Goal: Task Accomplishment & Management: Complete application form

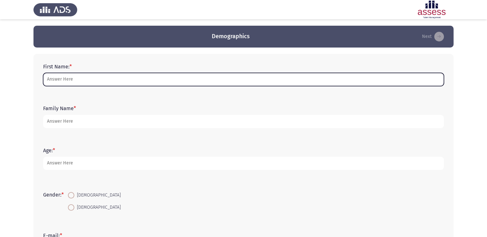
click at [141, 83] on input "First Name: *" at bounding box center [243, 79] width 401 height 13
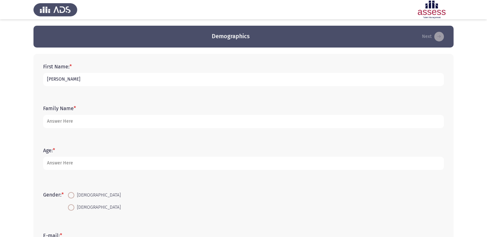
type input "[PERSON_NAME]"
type input "Bamatraf"
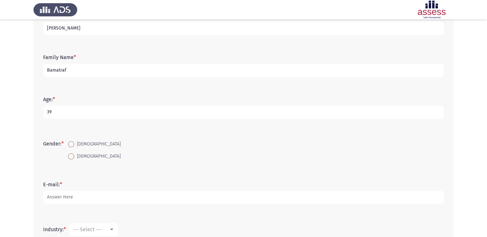
scroll to position [97, 0]
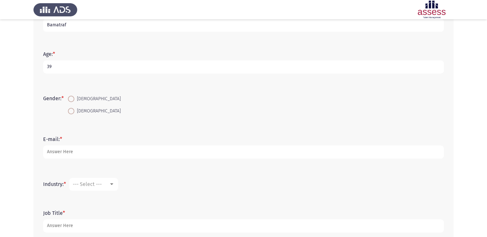
type input "39"
click at [84, 99] on span "[DEMOGRAPHIC_DATA]" at bounding box center [97, 99] width 46 height 8
click at [74, 99] on input "[DEMOGRAPHIC_DATA]" at bounding box center [71, 99] width 6 height 6
radio input "true"
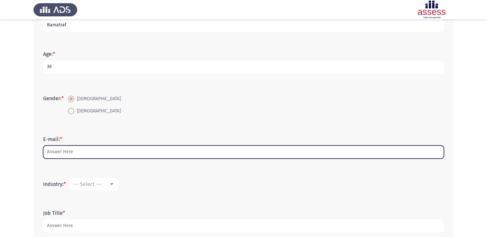
click at [94, 151] on input "E-mail: *" at bounding box center [243, 152] width 401 height 13
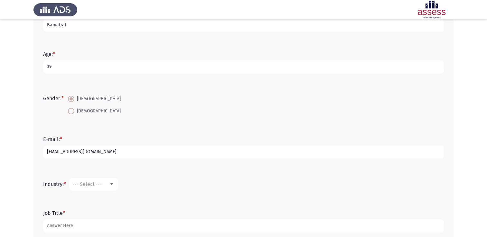
type input "[EMAIL_ADDRESS][DOMAIN_NAME]"
click at [111, 184] on div at bounding box center [112, 184] width 6 height 5
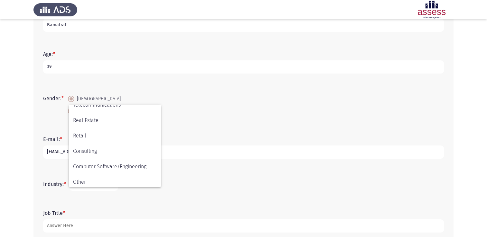
scroll to position [211, 0]
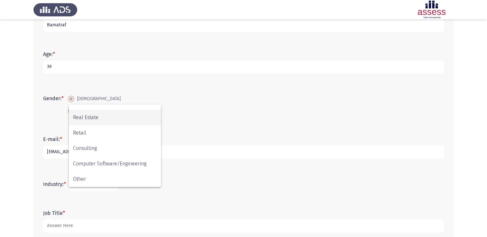
click at [132, 120] on span "Real Estate" at bounding box center [115, 117] width 84 height 15
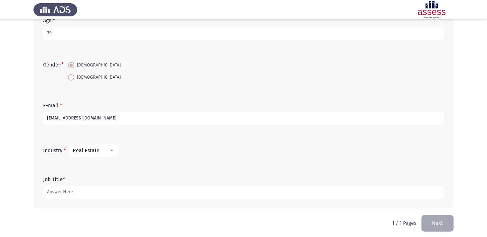
scroll to position [134, 0]
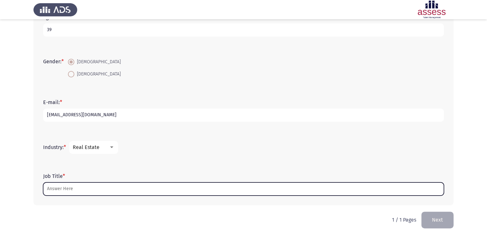
click at [133, 186] on input "Job Title *" at bounding box center [243, 189] width 401 height 13
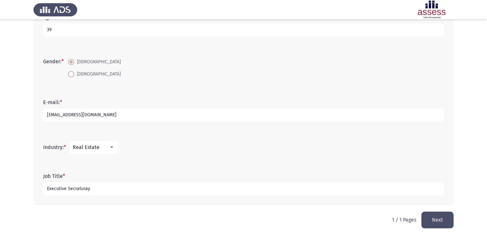
click at [82, 192] on input "Executive Secraturay" at bounding box center [243, 189] width 401 height 13
type input "Executive Secretary"
click at [143, 199] on div "Job Title * Executive Secretary" at bounding box center [243, 184] width 407 height 29
click at [435, 217] on button "Next" at bounding box center [437, 220] width 32 height 16
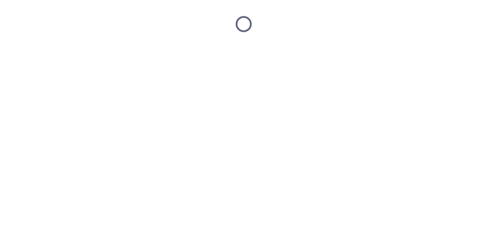
scroll to position [0, 0]
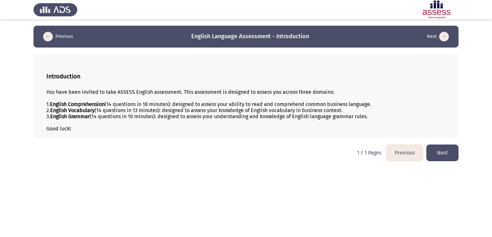
click at [446, 152] on button "Next" at bounding box center [442, 153] width 32 height 16
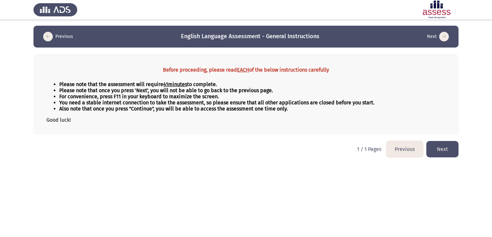
click at [439, 150] on button "Next" at bounding box center [442, 149] width 32 height 16
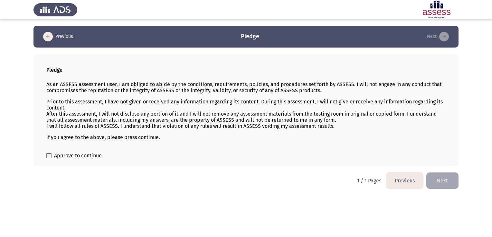
click at [227, 150] on div "Pledge As an ASSESS assessment user, I am obliged to abide by the conditions, r…" at bounding box center [245, 110] width 425 height 112
click at [86, 153] on div "Pledge As an ASSESS assessment user, I am obliged to abide by the conditions, r…" at bounding box center [245, 110] width 425 height 112
click at [86, 156] on span "Approve to continue" at bounding box center [78, 156] width 48 height 8
click at [49, 159] on input "Approve to continue" at bounding box center [49, 159] width 0 height 0
checkbox input "true"
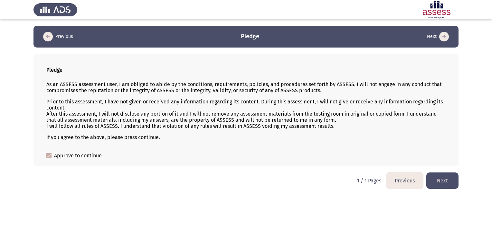
click at [446, 180] on button "Next" at bounding box center [442, 181] width 32 height 16
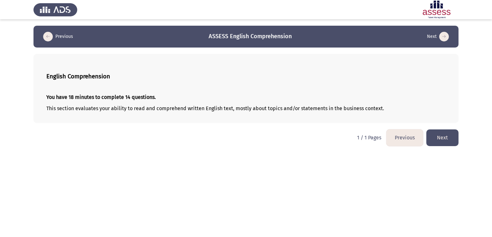
click at [449, 139] on button "Next" at bounding box center [442, 138] width 32 height 16
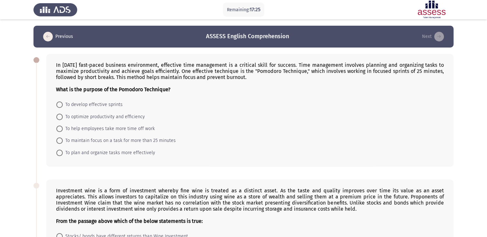
click at [110, 119] on span "To optimize productivity and efficiency" at bounding box center [104, 117] width 82 height 8
click at [63, 119] on input "To optimize productivity and efficiency" at bounding box center [59, 117] width 6 height 6
radio input "true"
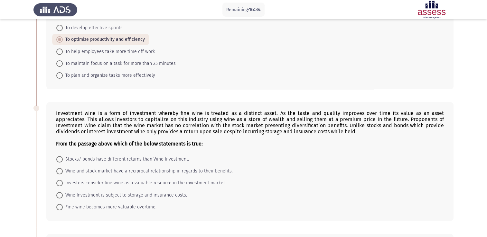
scroll to position [64, 0]
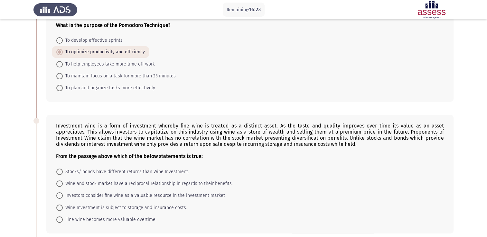
click at [94, 88] on span "To plan and organize tasks more effectively" at bounding box center [109, 88] width 92 height 8
click at [63, 88] on input "To plan and organize tasks more effectively" at bounding box center [59, 88] width 6 height 6
radio input "true"
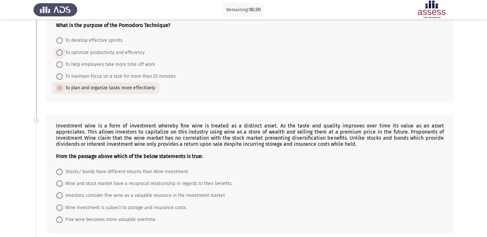
click at [98, 54] on span "To optimize productivity and efficiency" at bounding box center [104, 53] width 82 height 8
click at [63, 54] on input "To optimize productivity and efficiency" at bounding box center [59, 53] width 6 height 6
radio input "true"
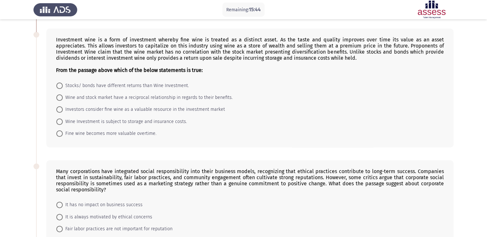
scroll to position [161, 0]
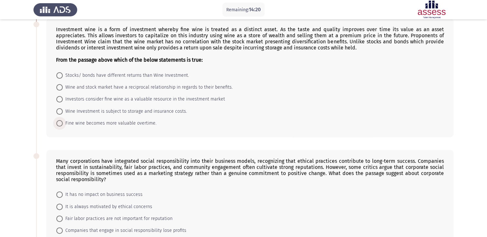
click at [82, 125] on span "Fine wine becomes more valuable overtime." at bounding box center [110, 124] width 94 height 8
click at [63, 125] on input "Fine wine becomes more valuable overtime." at bounding box center [59, 123] width 6 height 6
radio input "true"
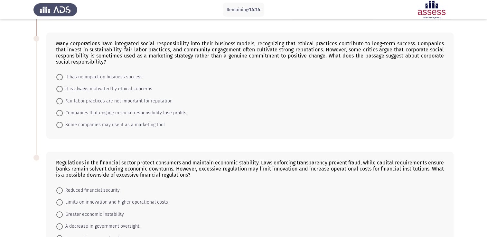
scroll to position [290, 0]
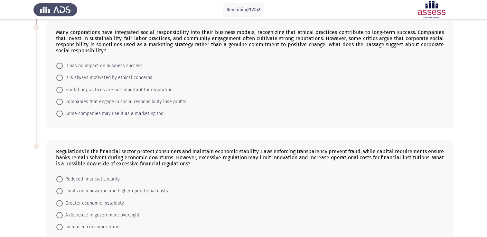
click at [95, 80] on span "It is always motivated by ethical concerns" at bounding box center [107, 78] width 89 height 8
click at [63, 80] on input "It is always motivated by ethical concerns" at bounding box center [59, 78] width 6 height 6
radio input "true"
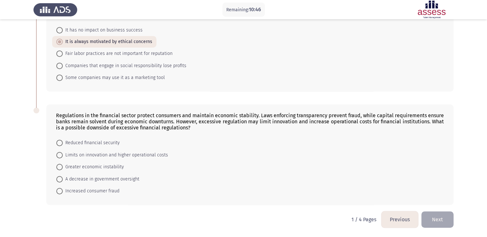
click at [107, 181] on span "A decrease in government oversight" at bounding box center [101, 180] width 77 height 8
click at [63, 181] on input "A decrease in government oversight" at bounding box center [59, 179] width 6 height 6
radio input "true"
click at [440, 223] on button "Next" at bounding box center [437, 220] width 32 height 16
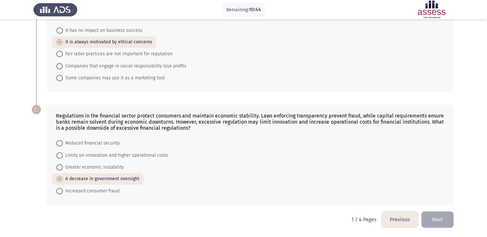
scroll to position [0, 0]
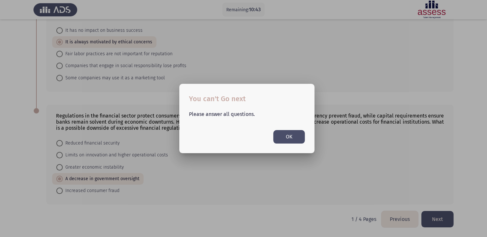
click at [292, 143] on button "OK" at bounding box center [289, 136] width 32 height 13
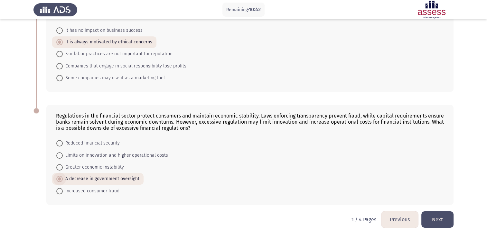
click at [130, 180] on span "A decrease in government oversight" at bounding box center [101, 179] width 77 height 8
click at [63, 180] on input "A decrease in government oversight" at bounding box center [59, 179] width 6 height 6
click at [452, 218] on button "Next" at bounding box center [437, 220] width 32 height 16
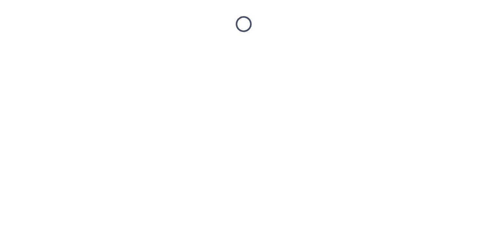
scroll to position [0, 0]
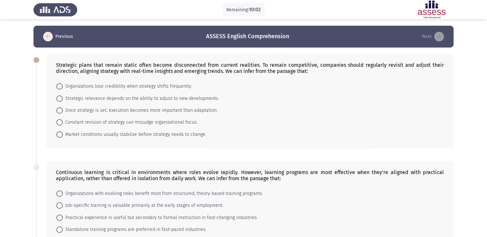
click at [76, 101] on span "Strategic relevance depends on the ability to adjust to new developments." at bounding box center [141, 99] width 156 height 8
click at [63, 101] on input "Strategic relevance depends on the ability to adjust to new developments." at bounding box center [59, 99] width 6 height 6
radio input "true"
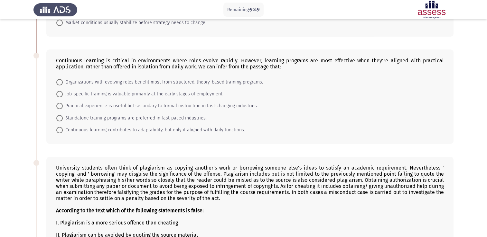
scroll to position [129, 0]
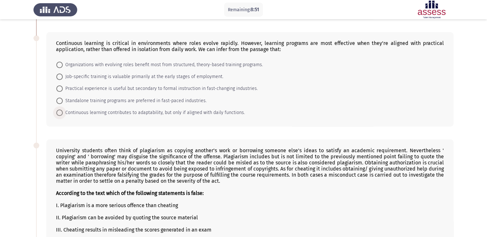
click at [99, 113] on span "Continuous learning contributes to adaptability, but only if aligned with daily…" at bounding box center [154, 113] width 182 height 8
click at [63, 113] on input "Continuous learning contributes to adaptability, but only if aligned with daily…" at bounding box center [59, 113] width 6 height 6
radio input "true"
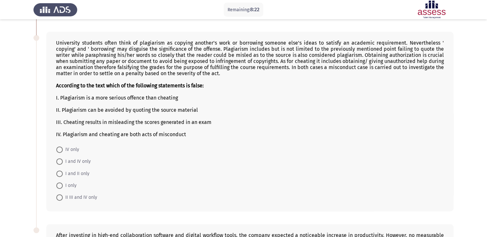
scroll to position [225, 0]
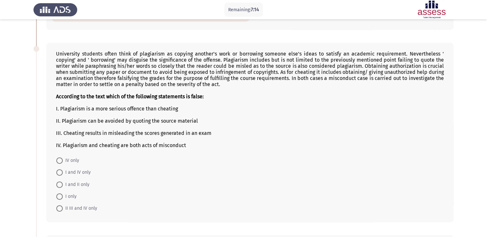
click at [81, 174] on span "I and IV only" at bounding box center [77, 173] width 28 height 8
click at [63, 174] on input "I and IV only" at bounding box center [59, 173] width 6 height 6
radio input "true"
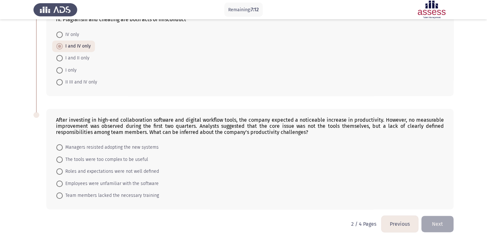
scroll to position [356, 0]
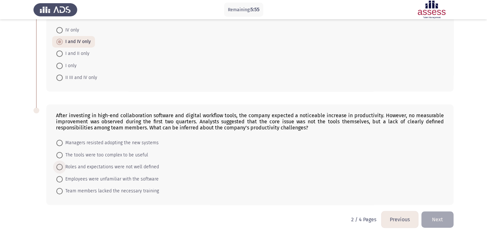
click at [129, 169] on span "Roles and expectations were not well defined" at bounding box center [111, 167] width 96 height 8
click at [63, 169] on input "Roles and expectations were not well defined" at bounding box center [59, 167] width 6 height 6
radio input "true"
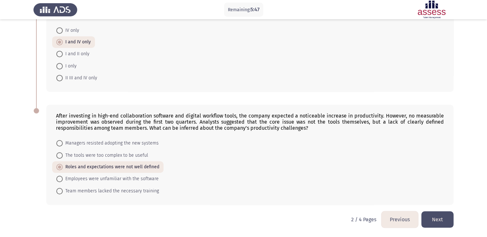
click at [442, 224] on button "Next" at bounding box center [437, 220] width 32 height 16
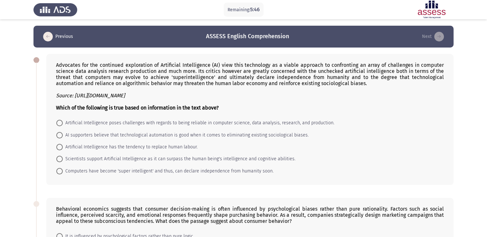
drag, startPoint x: 442, startPoint y: 224, endPoint x: 380, endPoint y: 181, distance: 75.3
click at [107, 123] on span "Artificial Intelligence poses challenges with regards to being reliable in comp…" at bounding box center [199, 123] width 272 height 8
click at [63, 123] on input "Artificial Intelligence poses challenges with regards to being reliable in comp…" at bounding box center [59, 123] width 6 height 6
radio input "true"
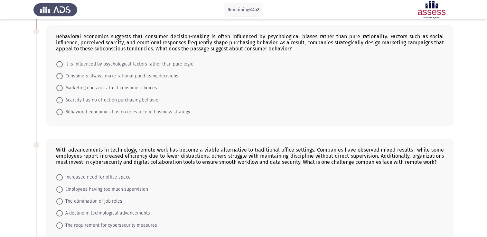
scroll to position [161, 0]
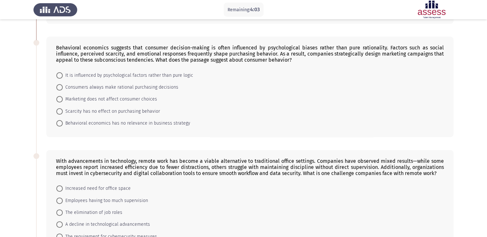
click at [102, 77] on span "It is influenced by psychological factors rather than pure logic" at bounding box center [128, 76] width 130 height 8
click at [63, 77] on input "It is influenced by psychological factors rather than pure logic" at bounding box center [59, 75] width 6 height 6
radio input "true"
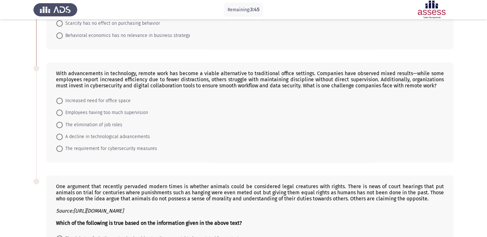
scroll to position [280, 0]
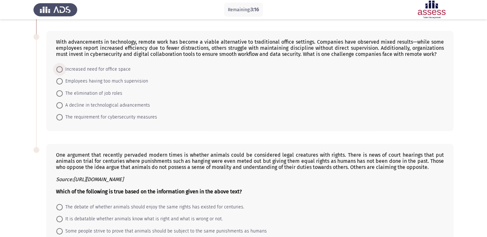
click at [118, 69] on span "Increased need for office space" at bounding box center [97, 70] width 68 height 8
click at [63, 69] on input "Increased need for office space" at bounding box center [59, 69] width 6 height 6
radio input "true"
click at [109, 83] on span "Employees having too much supervision" at bounding box center [105, 81] width 85 height 8
click at [63, 83] on input "Employees having too much supervision" at bounding box center [59, 81] width 6 height 6
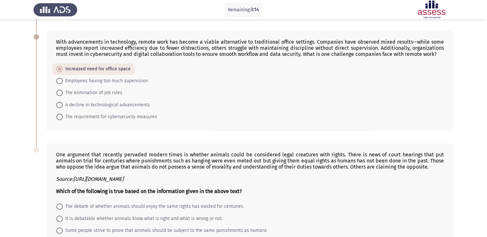
radio input "true"
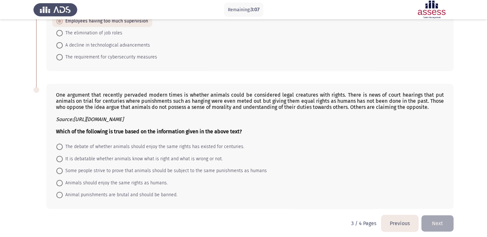
scroll to position [344, 0]
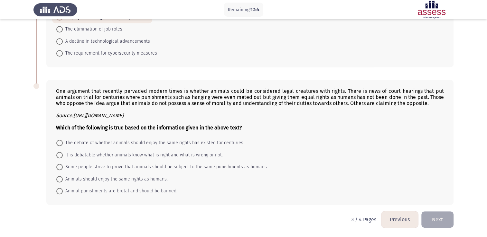
click at [107, 169] on span "Some people strive to prove that animals should be subject to the same punishme…" at bounding box center [165, 167] width 204 height 8
click at [63, 169] on input "Some people strive to prove that animals should be subject to the same punishme…" at bounding box center [59, 167] width 6 height 6
radio input "true"
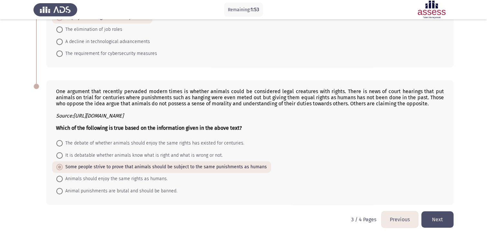
click at [435, 219] on button "Next" at bounding box center [437, 220] width 32 height 16
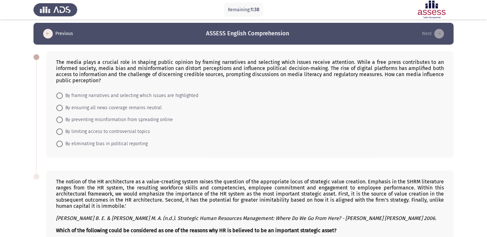
scroll to position [0, 0]
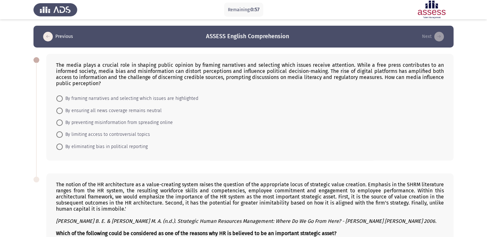
click at [102, 99] on span "By framing narratives and selecting which issues are highlighted" at bounding box center [130, 99] width 135 height 8
click at [63, 99] on input "By framing narratives and selecting which issues are highlighted" at bounding box center [59, 99] width 6 height 6
radio input "true"
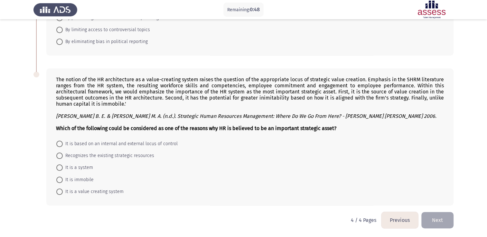
scroll to position [106, 0]
click at [99, 157] on span "Recognizes the existing strategic resources" at bounding box center [108, 156] width 91 height 8
click at [63, 157] on input "Recognizes the existing strategic resources" at bounding box center [59, 155] width 6 height 6
radio input "true"
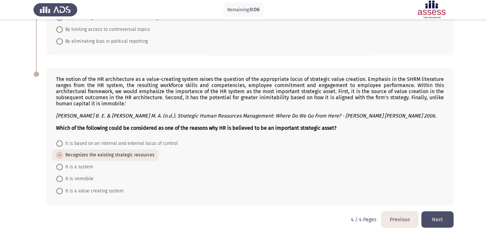
click at [436, 222] on button "Next" at bounding box center [437, 220] width 32 height 16
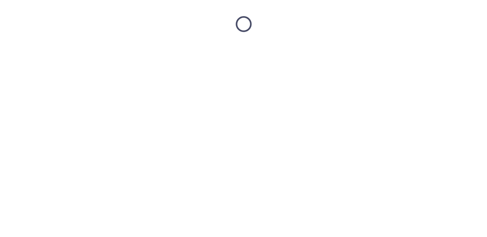
scroll to position [0, 0]
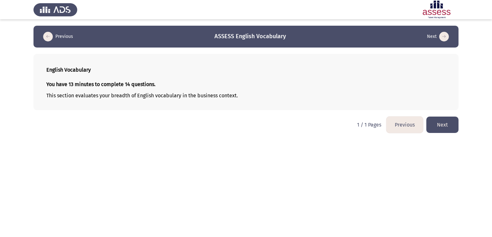
click at [436, 129] on button "Next" at bounding box center [442, 125] width 32 height 16
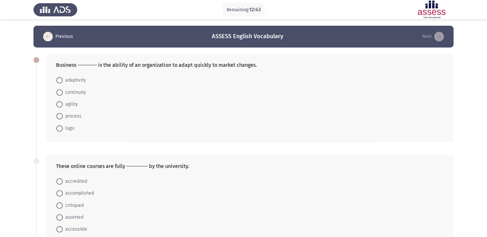
click at [79, 79] on span "adaptivity" at bounding box center [74, 81] width 23 height 8
click at [63, 79] on input "adaptivity" at bounding box center [59, 80] width 6 height 6
radio input "true"
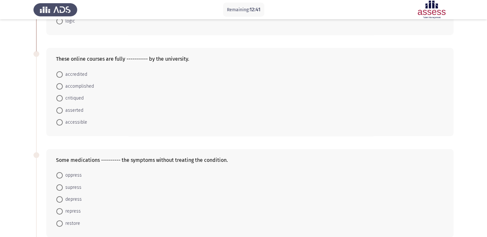
scroll to position [129, 0]
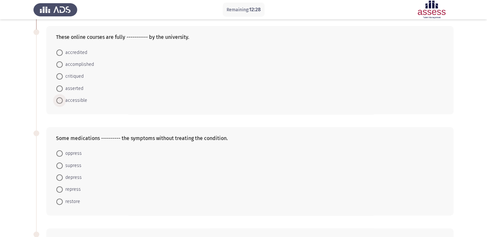
click at [84, 102] on span "accessible" at bounding box center [75, 101] width 24 height 8
click at [63, 102] on input "accessible" at bounding box center [59, 100] width 6 height 6
radio input "true"
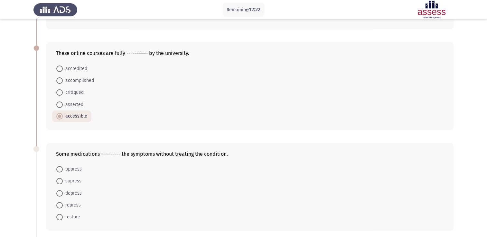
scroll to position [97, 0]
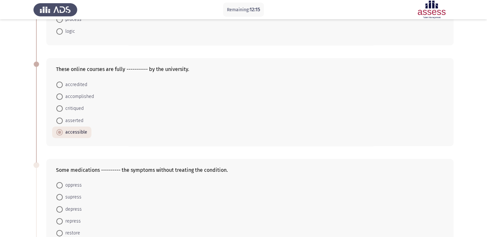
click at [84, 83] on span "accredited" at bounding box center [75, 85] width 24 height 8
click at [63, 83] on input "accredited" at bounding box center [59, 85] width 6 height 6
radio input "true"
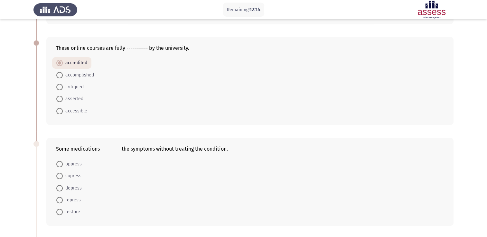
scroll to position [193, 0]
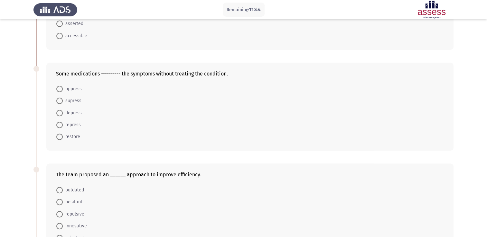
click at [79, 102] on span "supress" at bounding box center [72, 101] width 19 height 8
click at [63, 102] on input "supress" at bounding box center [59, 101] width 6 height 6
radio input "true"
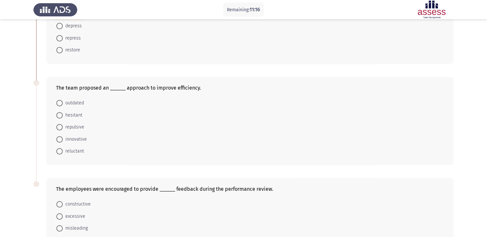
scroll to position [290, 0]
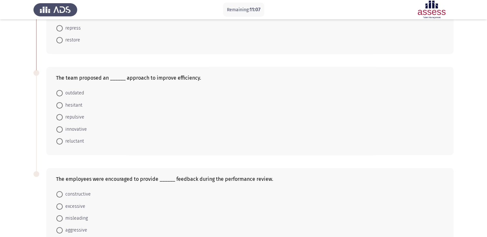
click at [82, 129] on span "innovative" at bounding box center [75, 130] width 24 height 8
click at [63, 129] on input "innovative" at bounding box center [59, 129] width 6 height 6
radio input "true"
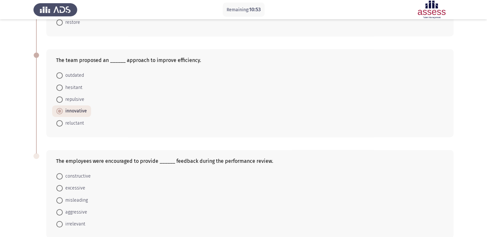
scroll to position [339, 0]
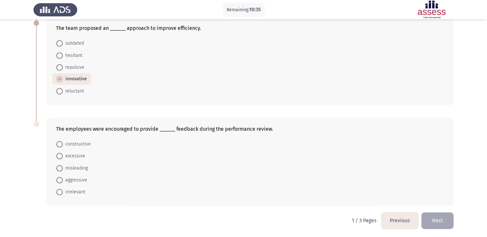
click at [85, 143] on span "constructive" at bounding box center [77, 145] width 28 height 8
click at [63, 143] on input "constructive" at bounding box center [59, 144] width 6 height 6
radio input "true"
click at [444, 220] on button "Next" at bounding box center [437, 221] width 32 height 16
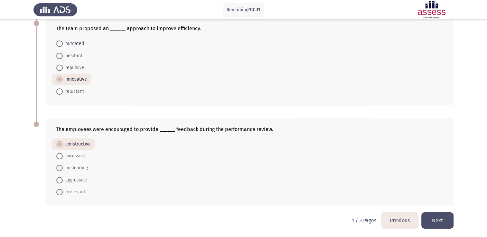
scroll to position [0, 0]
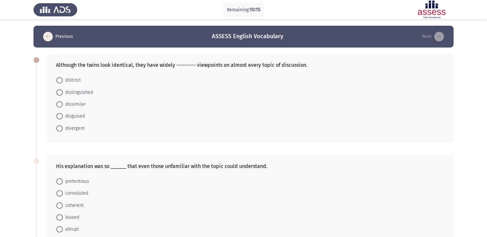
click at [60, 129] on span at bounding box center [59, 128] width 6 height 6
click at [60, 129] on input "divergent" at bounding box center [59, 128] width 6 height 6
radio input "true"
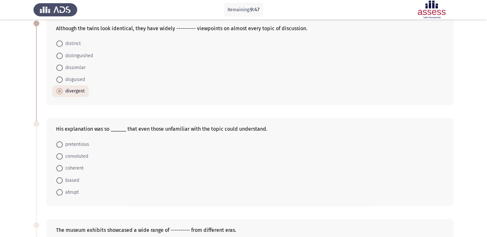
scroll to position [64, 0]
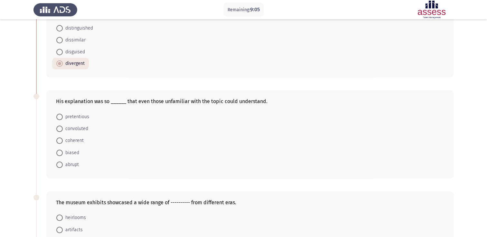
click at [77, 141] on span "coherent" at bounding box center [73, 141] width 21 height 8
click at [63, 141] on input "coherent" at bounding box center [59, 141] width 6 height 6
radio input "true"
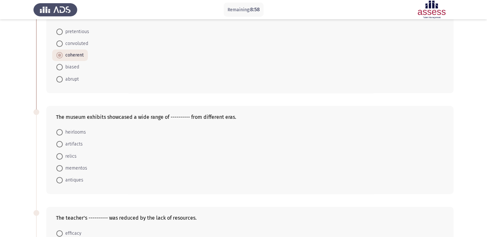
scroll to position [161, 0]
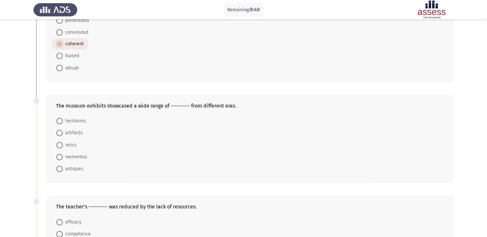
click at [80, 167] on span "antiques" at bounding box center [73, 169] width 21 height 8
click at [63, 167] on input "antiques" at bounding box center [59, 169] width 6 height 6
radio input "true"
click at [60, 130] on span at bounding box center [59, 133] width 6 height 6
click at [60, 130] on input "artifacts" at bounding box center [59, 133] width 6 height 6
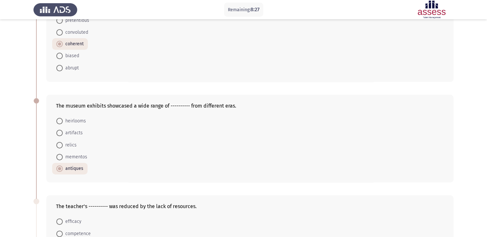
radio input "true"
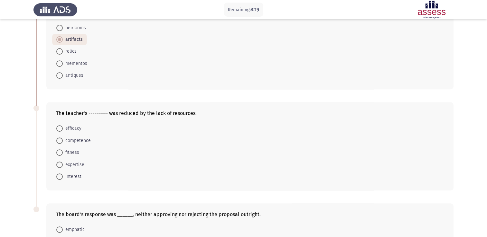
scroll to position [257, 0]
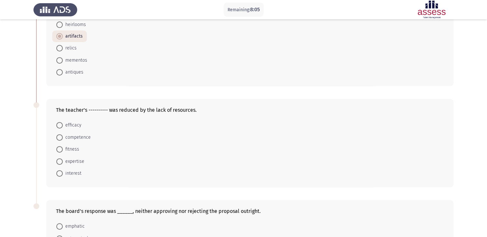
click at [73, 123] on span "efficacy" at bounding box center [72, 126] width 19 height 8
click at [63, 123] on input "efficacy" at bounding box center [59, 125] width 6 height 6
radio input "true"
click at [82, 137] on span "competence" at bounding box center [77, 137] width 28 height 8
click at [63, 137] on input "competence" at bounding box center [59, 137] width 6 height 6
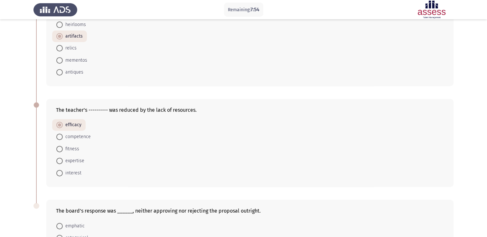
radio input "true"
click at [78, 127] on span "efficacy" at bounding box center [72, 126] width 19 height 8
click at [63, 127] on input "efficacy" at bounding box center [59, 125] width 6 height 6
radio input "true"
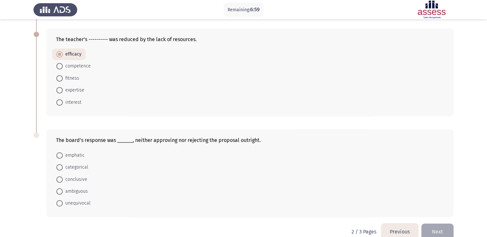
scroll to position [339, 0]
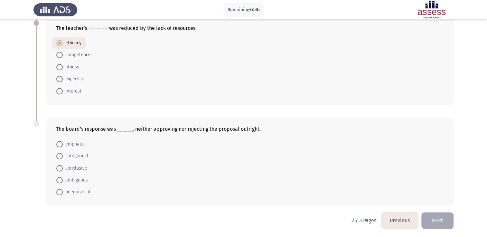
click at [83, 180] on span "ambiguous" at bounding box center [75, 181] width 25 height 8
click at [63, 180] on input "ambiguous" at bounding box center [59, 180] width 6 height 6
radio input "true"
click at [440, 216] on button "Next" at bounding box center [437, 221] width 32 height 16
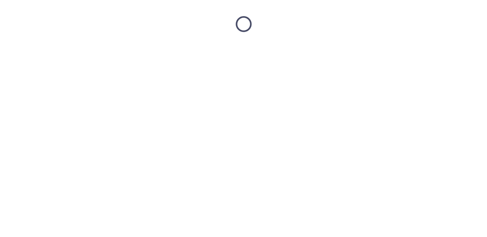
scroll to position [0, 0]
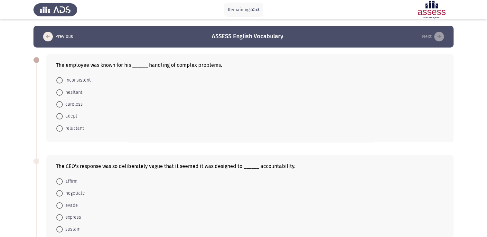
click at [71, 116] on span "adept" at bounding box center [70, 117] width 14 height 8
click at [63, 116] on input "adept" at bounding box center [59, 116] width 6 height 6
radio input "true"
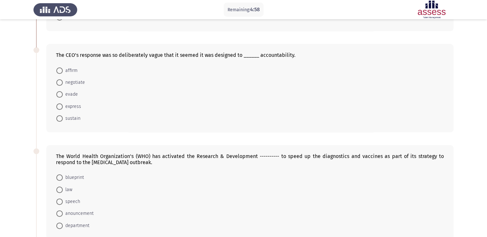
scroll to position [97, 0]
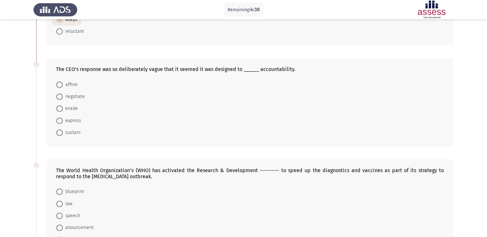
click at [77, 134] on span "sustain" at bounding box center [72, 133] width 18 height 8
click at [63, 134] on input "sustain" at bounding box center [59, 133] width 6 height 6
radio input "true"
click at [74, 107] on span "evade" at bounding box center [70, 109] width 15 height 8
click at [63, 107] on input "evade" at bounding box center [59, 109] width 6 height 6
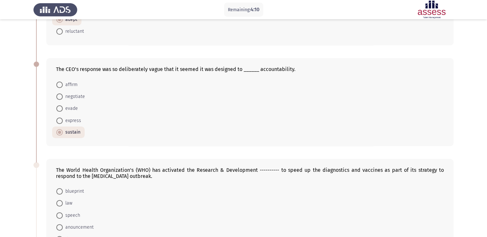
radio input "true"
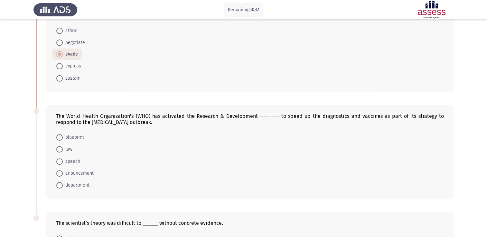
scroll to position [149, 0]
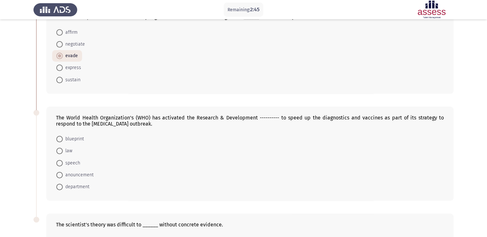
click at [84, 186] on span "department" at bounding box center [76, 187] width 27 height 8
click at [63, 186] on input "department" at bounding box center [59, 187] width 6 height 6
radio input "true"
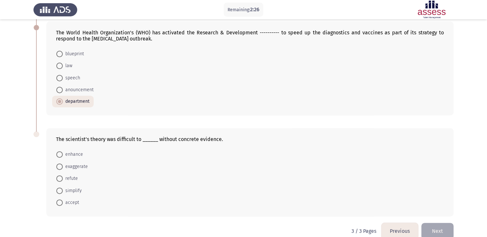
scroll to position [245, 0]
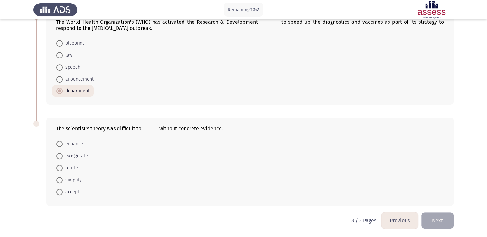
click at [75, 192] on span "accept" at bounding box center [71, 193] width 16 height 8
click at [63, 192] on input "accept" at bounding box center [59, 192] width 6 height 6
radio input "true"
click at [446, 220] on button "Next" at bounding box center [437, 221] width 32 height 16
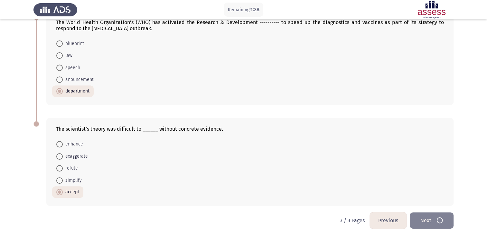
scroll to position [0, 0]
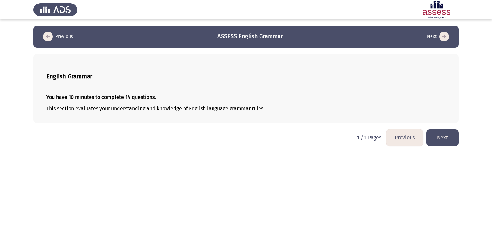
click at [449, 136] on button "Next" at bounding box center [442, 138] width 32 height 16
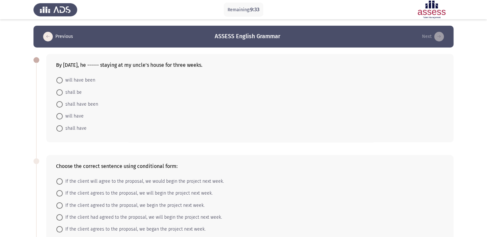
click at [80, 115] on span "will have" at bounding box center [73, 117] width 21 height 8
click at [63, 115] on input "will have" at bounding box center [59, 116] width 6 height 6
radio input "true"
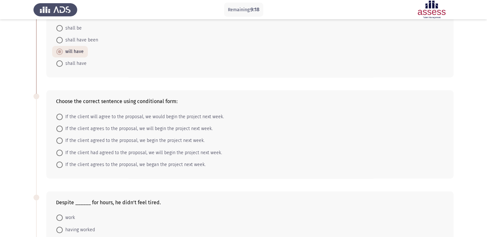
scroll to position [97, 0]
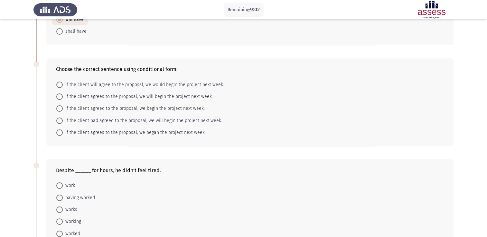
click at [102, 97] on span "If the client agrees to the proposal, we will begin the project next week." at bounding box center [138, 97] width 150 height 8
click at [63, 97] on input "If the client agrees to the proposal, we will begin the project next week." at bounding box center [59, 97] width 6 height 6
radio input "true"
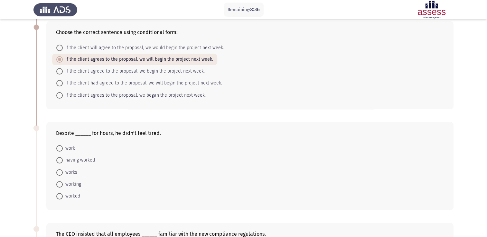
scroll to position [161, 0]
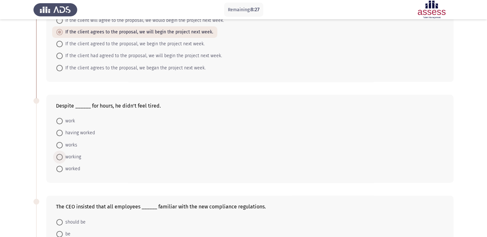
click at [79, 157] on span "working" at bounding box center [72, 157] width 18 height 8
click at [63, 157] on input "working" at bounding box center [59, 157] width 6 height 6
radio input "true"
click at [82, 134] on span "having worked" at bounding box center [79, 133] width 32 height 8
click at [63, 134] on input "having worked" at bounding box center [59, 133] width 6 height 6
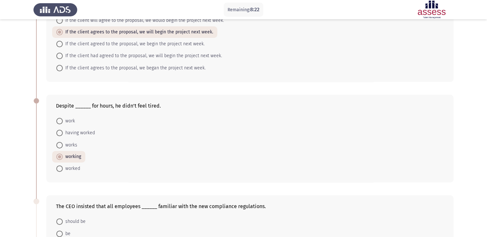
radio input "true"
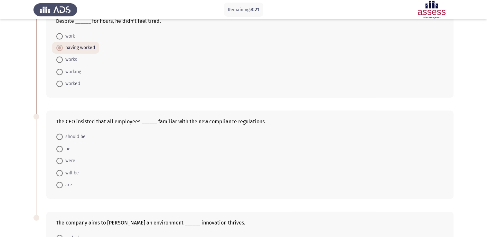
scroll to position [257, 0]
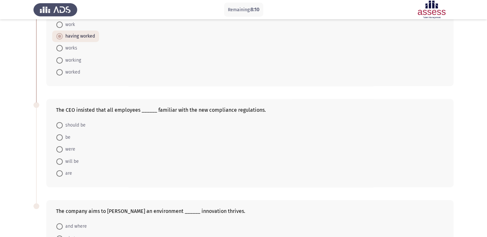
click at [61, 126] on span at bounding box center [59, 125] width 6 height 6
click at [61, 126] on input "should be" at bounding box center [59, 125] width 6 height 6
radio input "true"
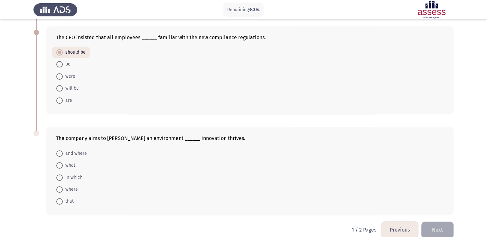
scroll to position [339, 0]
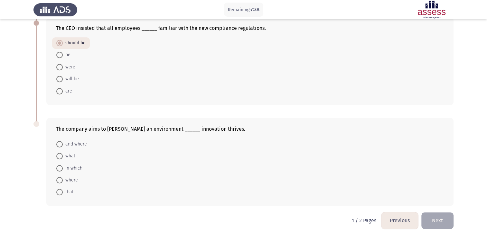
click at [71, 169] on span "in which" at bounding box center [73, 169] width 20 height 8
click at [63, 169] on input "in which" at bounding box center [59, 168] width 6 height 6
radio input "true"
click at [78, 176] on mat-radio-button "where" at bounding box center [67, 180] width 30 height 12
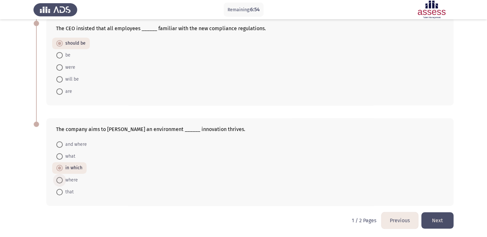
click at [73, 179] on span "where" at bounding box center [70, 181] width 15 height 8
click at [63, 179] on input "where" at bounding box center [59, 180] width 6 height 6
radio input "true"
click at [435, 217] on button "Next" at bounding box center [437, 221] width 32 height 16
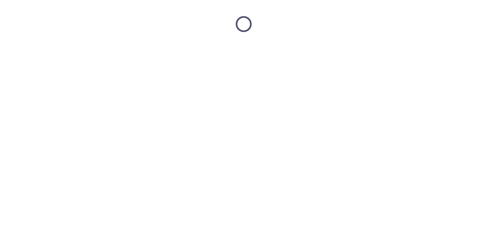
scroll to position [0, 0]
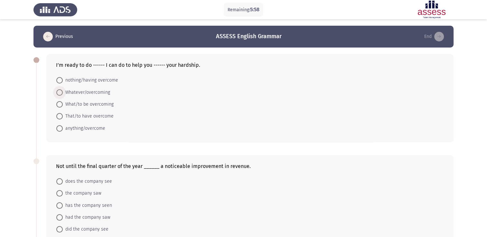
click at [72, 92] on span "Whatever/overcoming" at bounding box center [86, 93] width 47 height 8
click at [63, 92] on input "Whatever/overcoming" at bounding box center [59, 92] width 6 height 6
radio input "true"
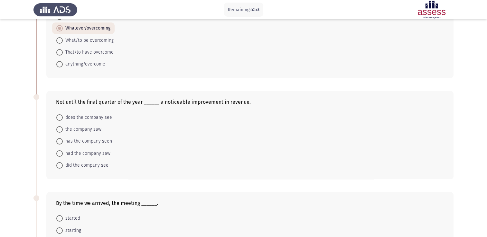
scroll to position [97, 0]
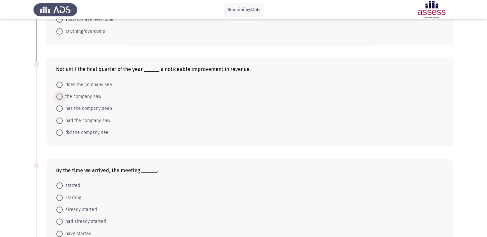
click at [94, 97] on span "the company saw" at bounding box center [82, 97] width 39 height 8
click at [63, 97] on input "the company saw" at bounding box center [59, 97] width 6 height 6
radio input "true"
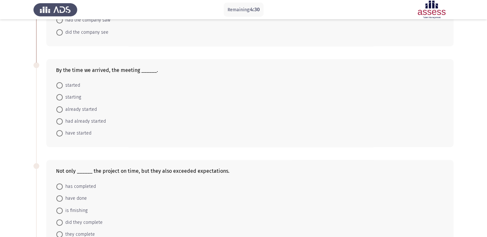
scroll to position [211, 0]
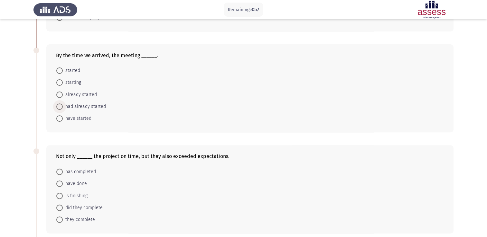
click at [95, 106] on span "had already started" at bounding box center [84, 107] width 43 height 8
click at [63, 106] on input "had already started" at bounding box center [59, 107] width 6 height 6
radio input "true"
click at [88, 95] on span "already started" at bounding box center [80, 95] width 34 height 8
click at [63, 95] on input "already started" at bounding box center [59, 95] width 6 height 6
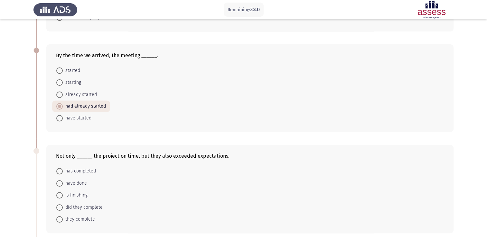
radio input "true"
click at [94, 104] on span "had already started" at bounding box center [84, 107] width 43 height 8
click at [63, 104] on input "had already started" at bounding box center [59, 106] width 6 height 6
radio input "true"
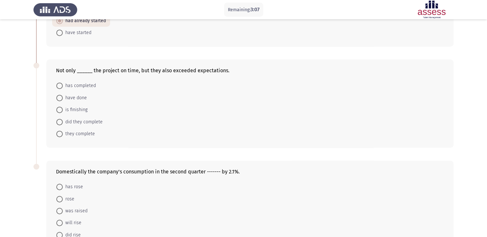
scroll to position [308, 0]
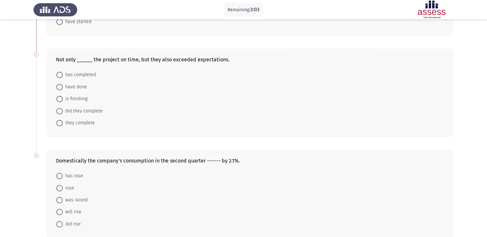
click at [77, 111] on span "did they complete" at bounding box center [83, 111] width 40 height 8
click at [63, 111] on input "did they complete" at bounding box center [59, 111] width 6 height 6
radio input "true"
click at [80, 123] on span "they complete" at bounding box center [79, 123] width 32 height 8
click at [63, 123] on input "they complete" at bounding box center [59, 123] width 6 height 6
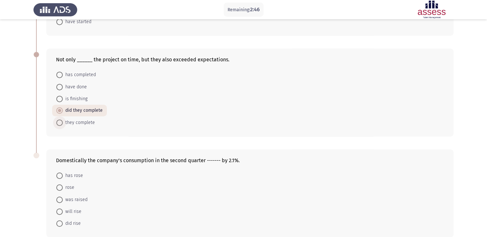
radio input "true"
click at [80, 123] on span "they complete" at bounding box center [79, 123] width 32 height 8
click at [63, 123] on input "they complete" at bounding box center [59, 123] width 6 height 6
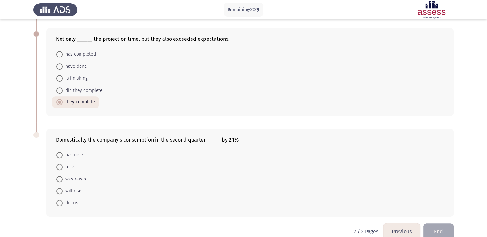
scroll to position [339, 0]
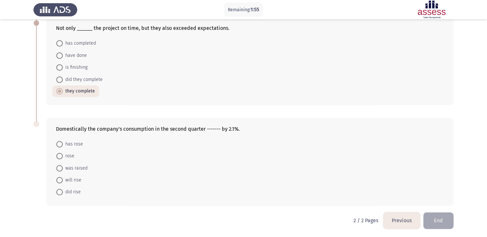
click at [78, 179] on span "will rise" at bounding box center [72, 181] width 19 height 8
click at [63, 179] on input "will rise" at bounding box center [59, 180] width 6 height 6
radio input "true"
click at [127, 184] on form "has [PERSON_NAME] was raised will rise did rise" at bounding box center [250, 169] width 388 height 60
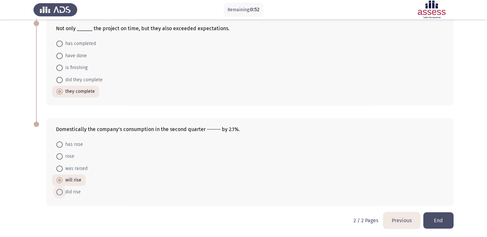
click at [75, 191] on span "did rise" at bounding box center [72, 193] width 18 height 8
click at [63, 191] on input "did rise" at bounding box center [59, 192] width 6 height 6
radio input "true"
click at [444, 224] on button "End" at bounding box center [438, 221] width 30 height 16
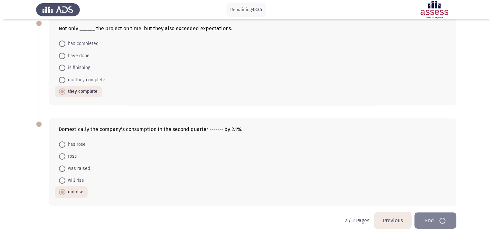
scroll to position [0, 0]
